Goal: Task Accomplishment & Management: Complete application form

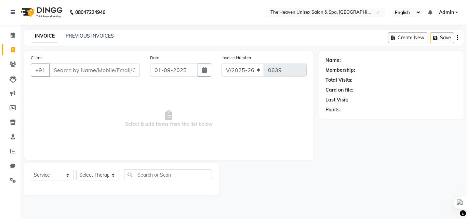
select select "8417"
select select "service"
click at [64, 66] on input "Client" at bounding box center [94, 70] width 91 height 13
type input "9892186282"
click at [118, 72] on span "Add Client" at bounding box center [122, 70] width 27 height 7
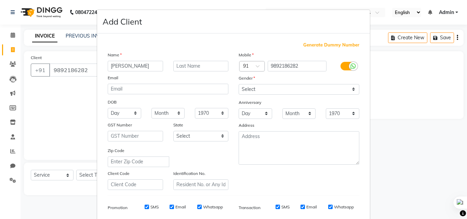
type input "[PERSON_NAME]"
click at [291, 89] on select "Select [DEMOGRAPHIC_DATA] [DEMOGRAPHIC_DATA] Other Prefer Not To Say" at bounding box center [299, 89] width 121 height 11
click at [239, 84] on select "Select [DEMOGRAPHIC_DATA] [DEMOGRAPHIC_DATA] Other Prefer Not To Say" at bounding box center [299, 89] width 121 height 11
click at [274, 93] on select "Select [DEMOGRAPHIC_DATA] [DEMOGRAPHIC_DATA] Other Prefer Not To Say" at bounding box center [299, 89] width 121 height 11
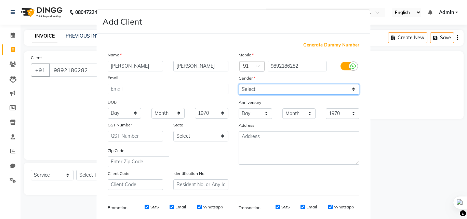
select select "[DEMOGRAPHIC_DATA]"
click at [239, 84] on select "Select [DEMOGRAPHIC_DATA] [DEMOGRAPHIC_DATA] Other Prefer Not To Say" at bounding box center [299, 89] width 121 height 11
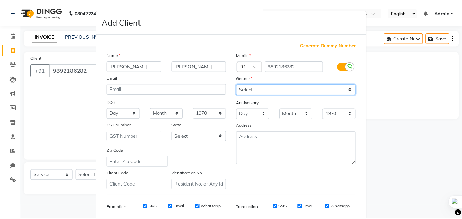
scroll to position [96, 0]
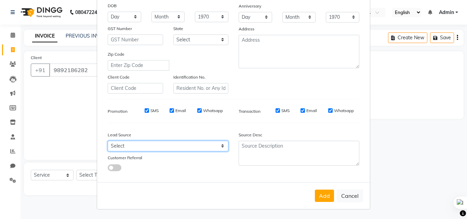
click at [143, 144] on select "Select Walk-in Referral Internet Friend Word of Mouth Advertisement Facebook Ju…" at bounding box center [168, 146] width 121 height 11
select select "55212"
click at [108, 141] on select "Select Walk-in Referral Internet Friend Word of Mouth Advertisement Facebook Ju…" at bounding box center [168, 146] width 121 height 11
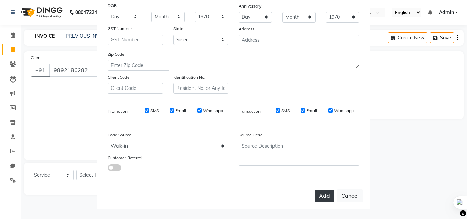
click at [319, 196] on button "Add" at bounding box center [324, 196] width 19 height 12
select select
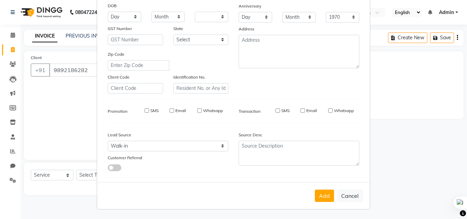
select select
checkbox input "false"
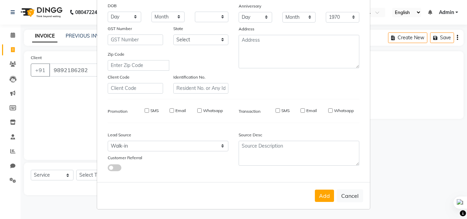
checkbox input "false"
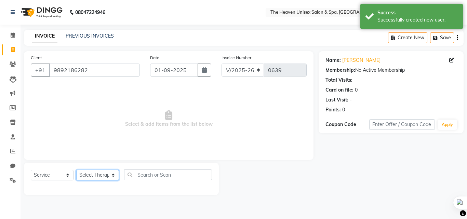
click at [97, 179] on select "Select Therapist [PERSON_NAME] HRS House [PERSON_NAME] [PERSON_NAME] Rashmi [PE…" at bounding box center [97, 175] width 43 height 11
select select "88810"
click at [76, 170] on select "Select Therapist [PERSON_NAME] HRS House [PERSON_NAME] [PERSON_NAME] Rashmi [PE…" at bounding box center [97, 175] width 43 height 11
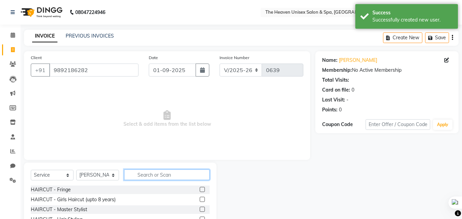
click at [156, 177] on input "text" at bounding box center [167, 175] width 86 height 11
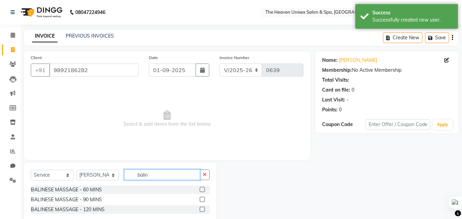
type input "balin"
click at [201, 191] on label at bounding box center [202, 189] width 5 height 5
click at [201, 191] on input "checkbox" at bounding box center [202, 190] width 4 height 4
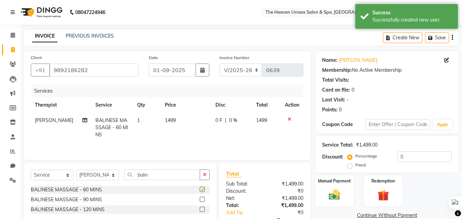
checkbox input "false"
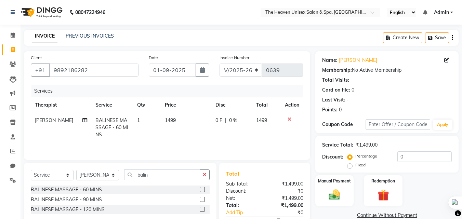
click at [355, 166] on label "Fixed" at bounding box center [360, 165] width 10 height 6
click at [353, 166] on input "Fixed" at bounding box center [351, 165] width 5 height 5
radio input "true"
click at [415, 157] on input "0" at bounding box center [424, 157] width 54 height 11
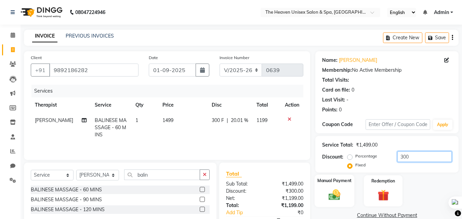
type input "300"
click at [331, 197] on img at bounding box center [334, 195] width 19 height 14
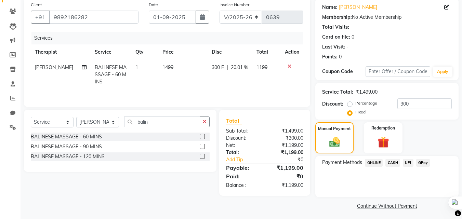
scroll to position [55, 0]
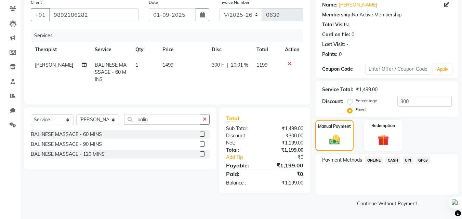
click at [395, 163] on span "CASH" at bounding box center [392, 161] width 15 height 8
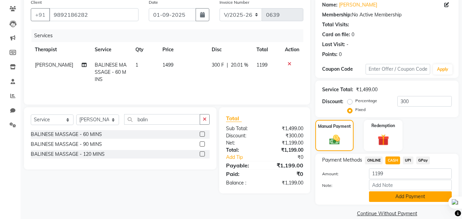
click at [401, 199] on button "Add Payment" at bounding box center [410, 197] width 83 height 11
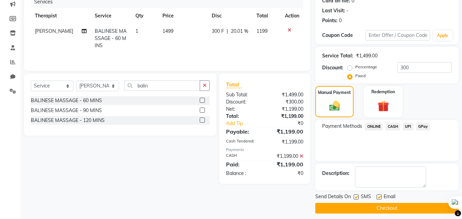
scroll to position [94, 0]
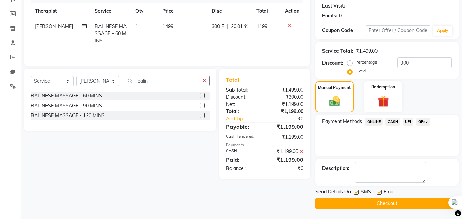
click at [392, 204] on button "Checkout" at bounding box center [386, 203] width 143 height 11
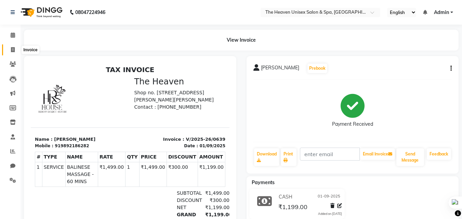
click at [15, 47] on icon at bounding box center [13, 49] width 4 height 5
select select "service"
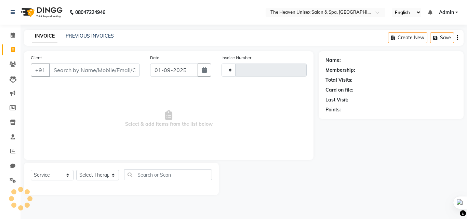
type input "0640"
select select "8417"
